Goal: Find specific page/section: Find specific page/section

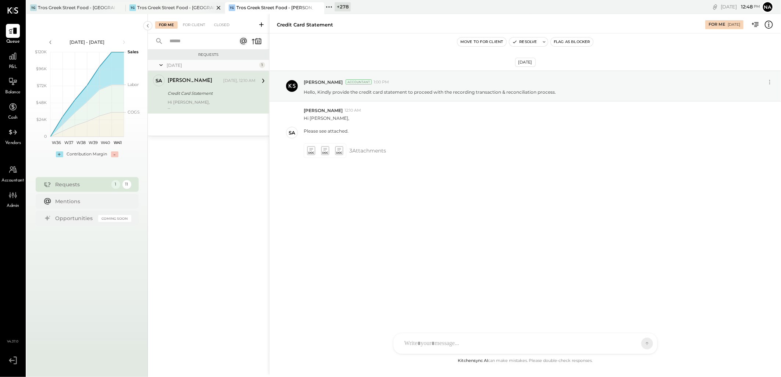
click at [193, 4] on div "Tros Greek Street Food - [GEOGRAPHIC_DATA]" at bounding box center [175, 7] width 77 height 6
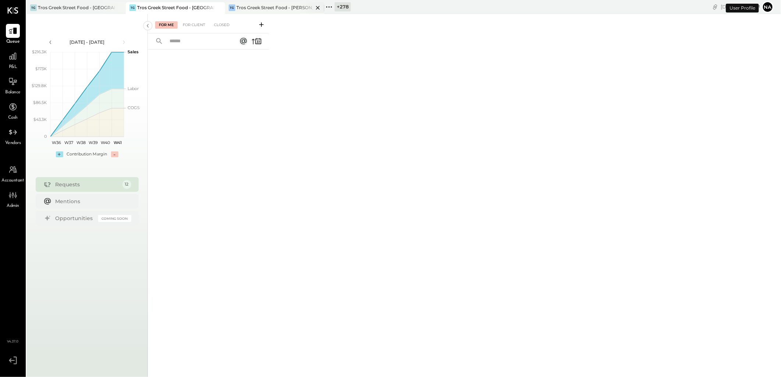
click at [276, 9] on div "Tros Greek Street Food - [PERSON_NAME]" at bounding box center [274, 7] width 77 height 6
